Goal: Task Accomplishment & Management: Manage account settings

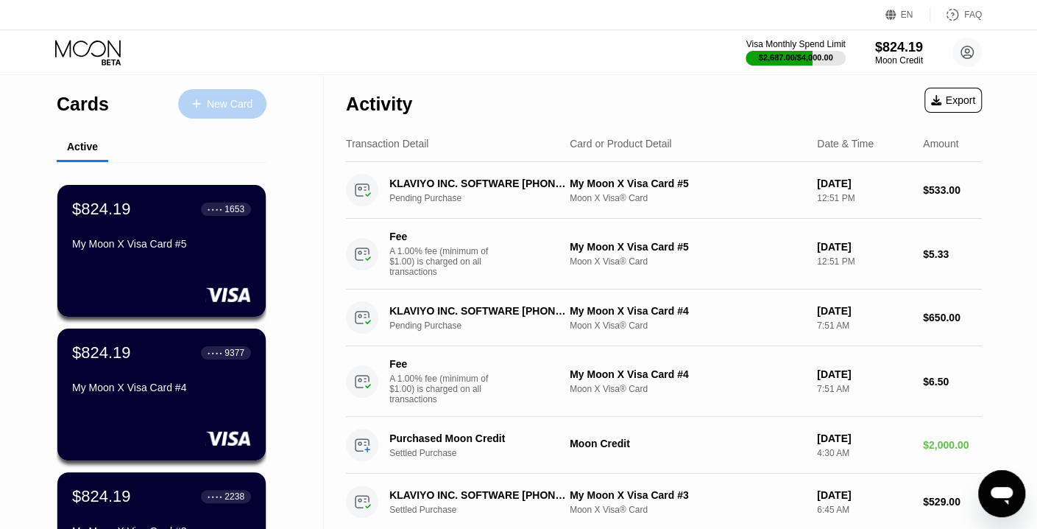
drag, startPoint x: 0, startPoint y: 0, endPoint x: 206, endPoint y: 109, distance: 233.2
click at [207, 109] on div "New Card" at bounding box center [230, 104] width 46 height 13
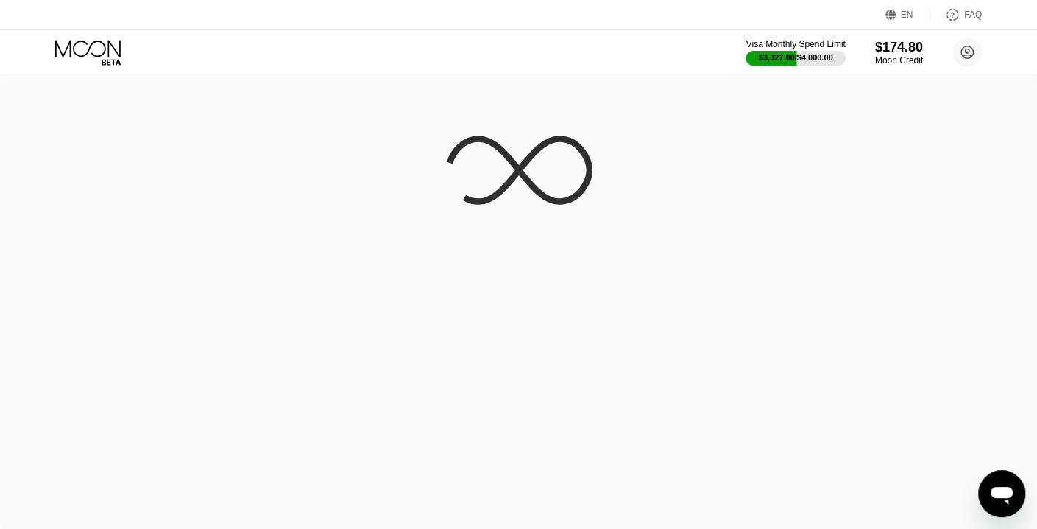
click at [616, 35] on div "Visa Monthly Spend Limit $3,327.00 / $4,000.00 $174.80 Moon Credit titousamou@g…" at bounding box center [518, 52] width 1037 height 44
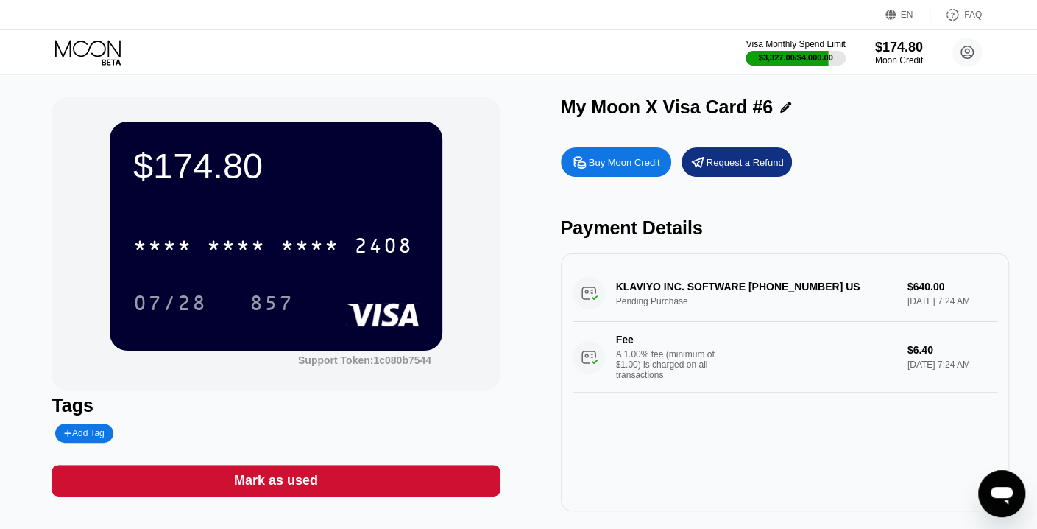
click at [96, 55] on icon at bounding box center [88, 48] width 66 height 17
